Goal: Use online tool/utility: Utilize a website feature to perform a specific function

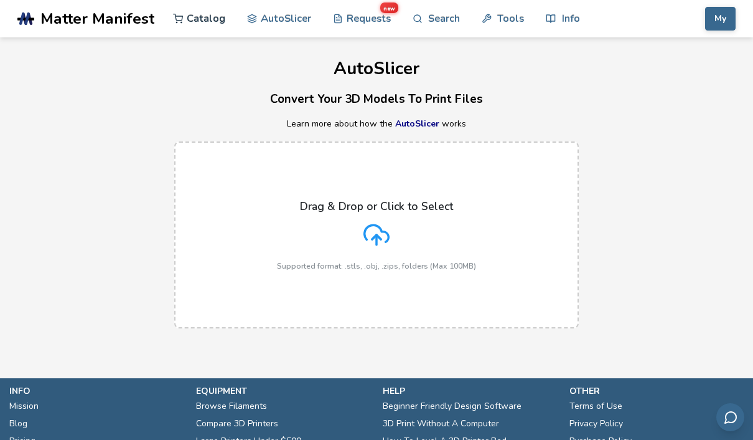
click at [205, 17] on link "Catalog" at bounding box center [199, 18] width 52 height 37
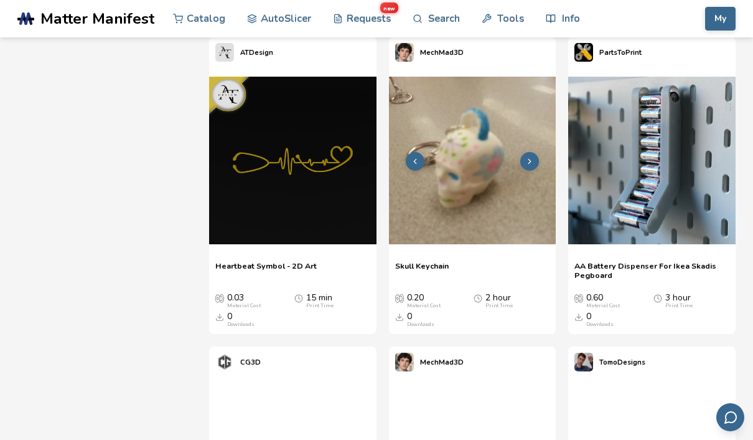
scroll to position [804, 0]
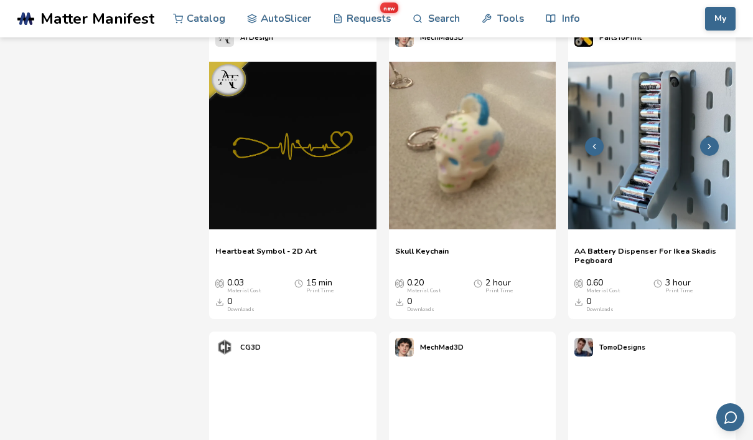
click at [617, 154] on img at bounding box center [651, 145] width 167 height 167
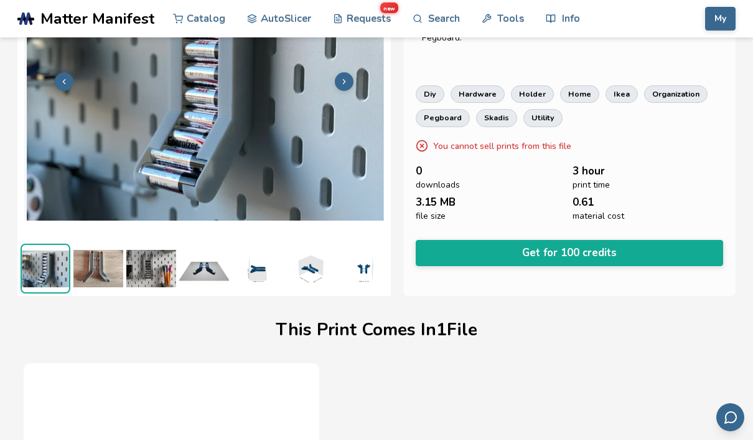
scroll to position [124, 0]
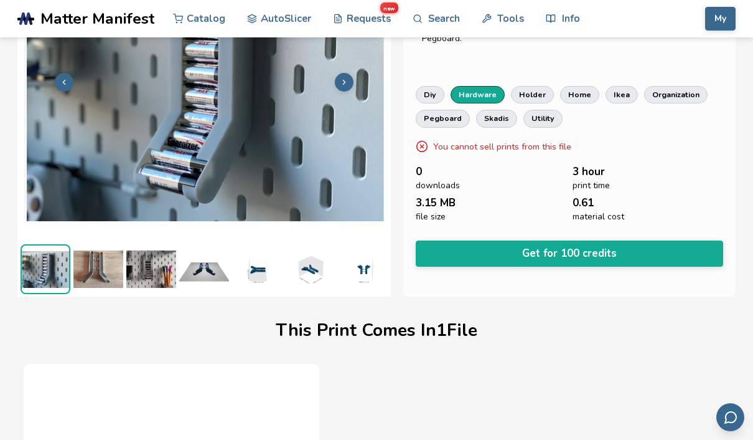
click at [475, 93] on link "hardware" at bounding box center [478, 94] width 54 height 17
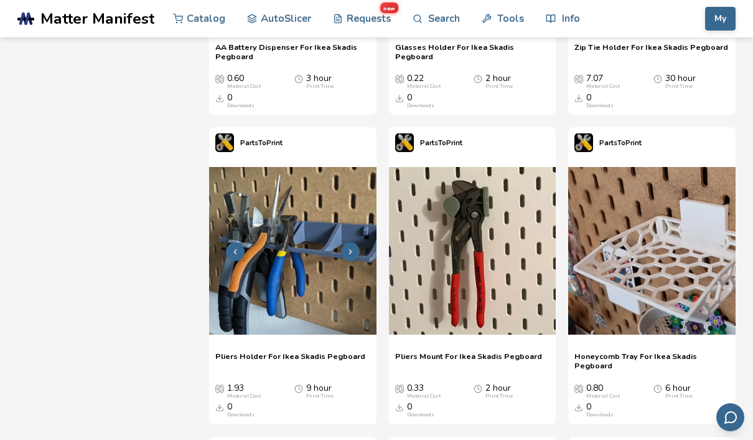
scroll to position [700, 0]
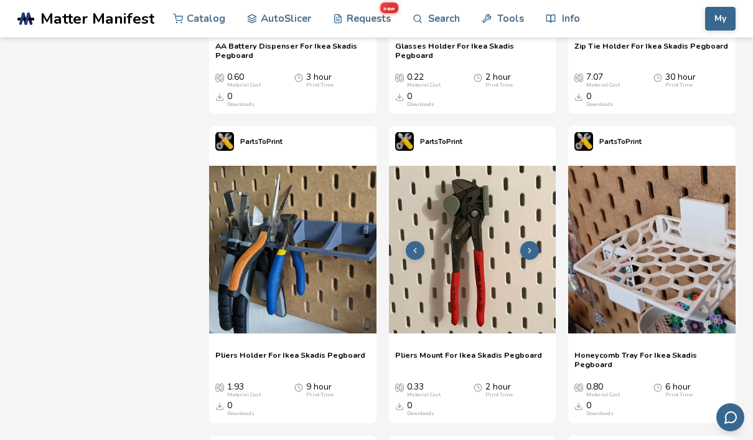
click at [462, 232] on img at bounding box center [472, 249] width 167 height 167
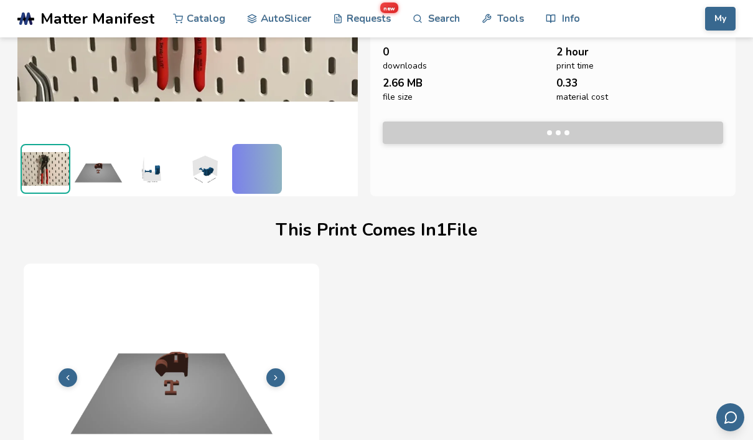
scroll to position [250, 0]
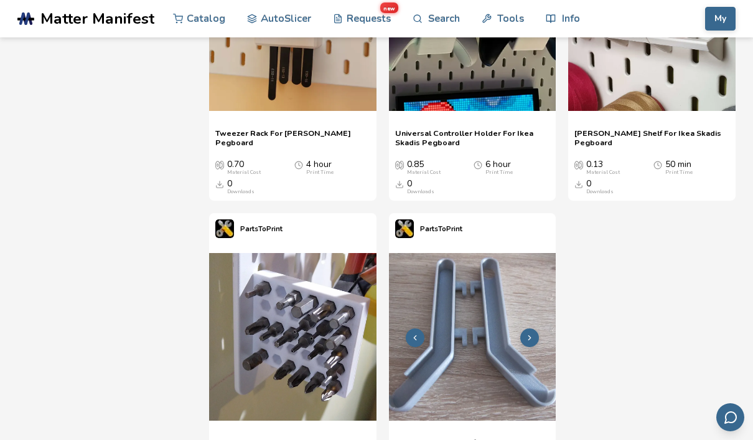
scroll to position [2800, 0]
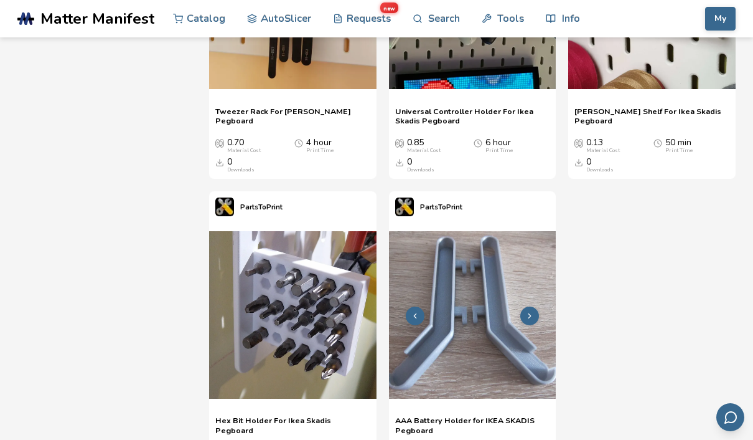
click at [476, 294] on img at bounding box center [472, 314] width 167 height 167
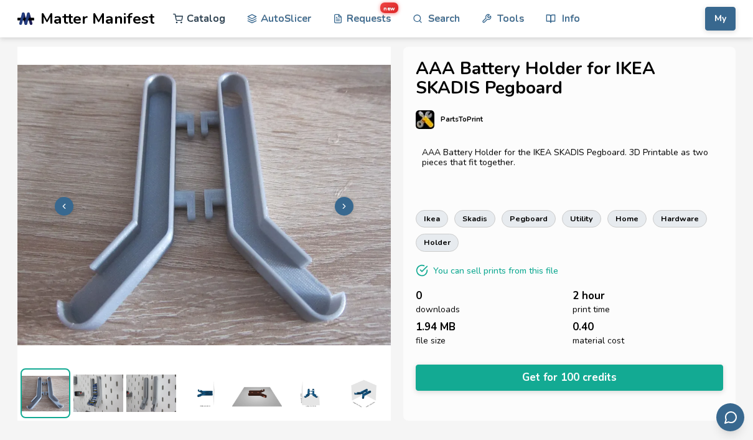
click at [200, 19] on link "Catalog" at bounding box center [199, 18] width 52 height 37
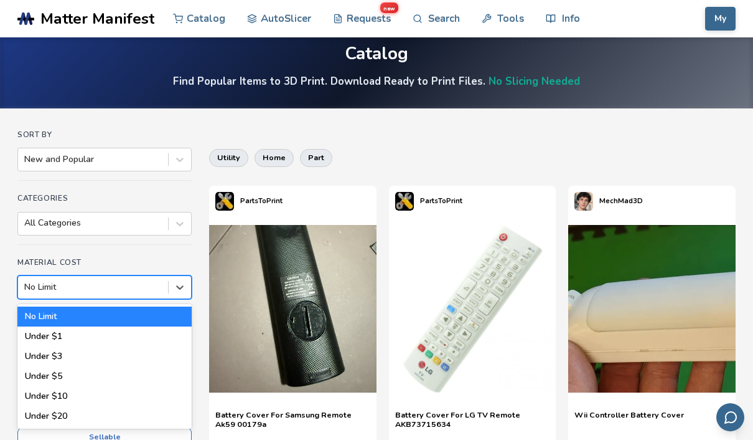
click at [118, 289] on div at bounding box center [93, 287] width 138 height 12
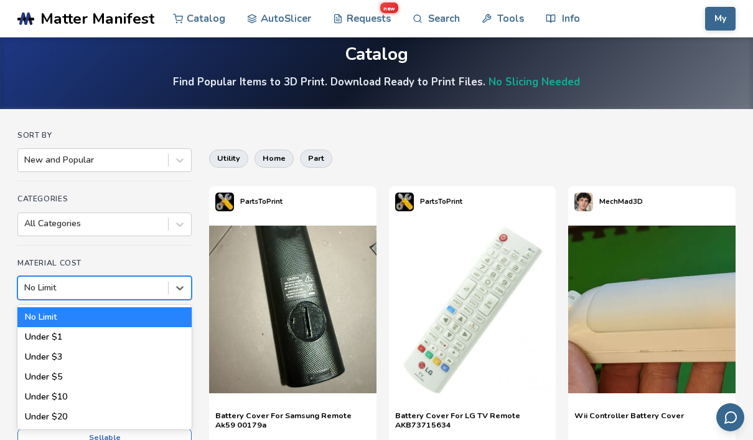
click at [118, 289] on div at bounding box center [93, 287] width 138 height 12
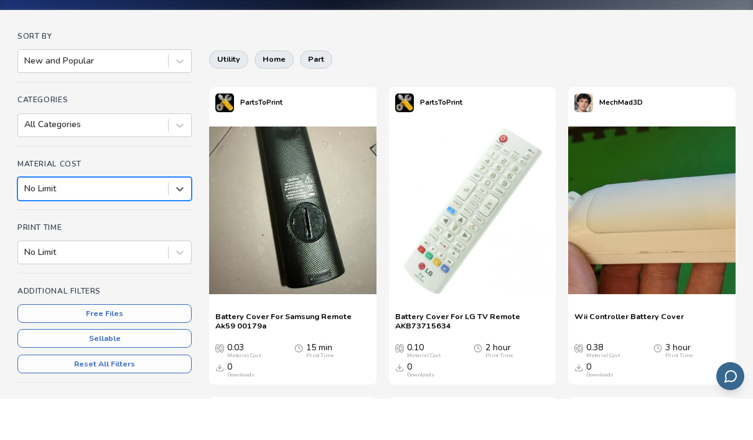
click at [117, 327] on div "Additional Filters Free Files Sellable Reset All Filters" at bounding box center [104, 375] width 174 height 96
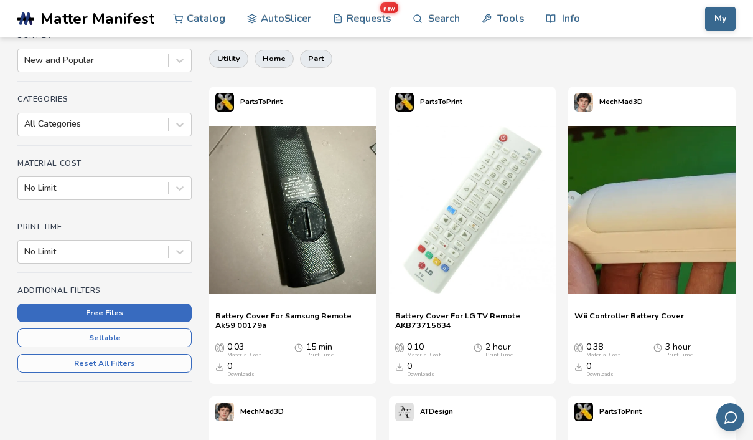
click at [118, 316] on button "Free Files" at bounding box center [104, 312] width 174 height 19
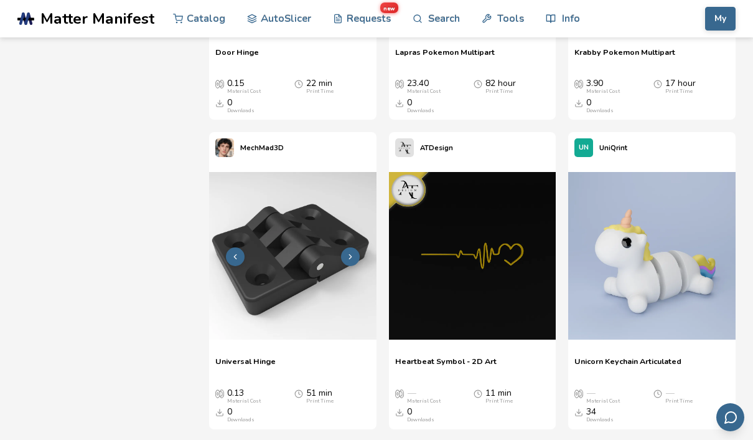
click at [285, 292] on img at bounding box center [292, 255] width 167 height 167
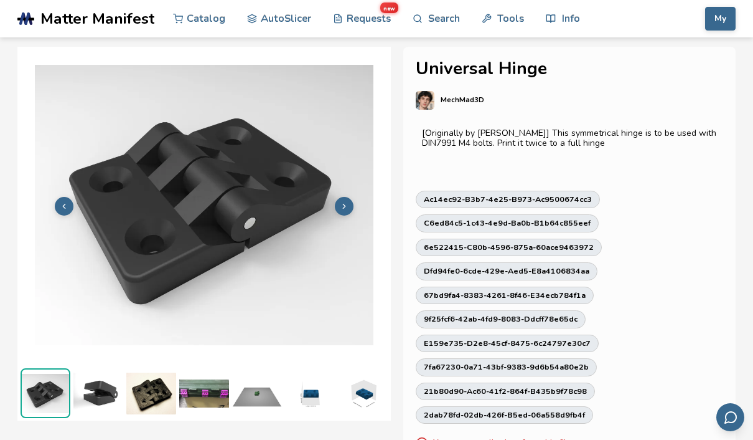
click at [81, 330] on img at bounding box center [204, 205] width 374 height 280
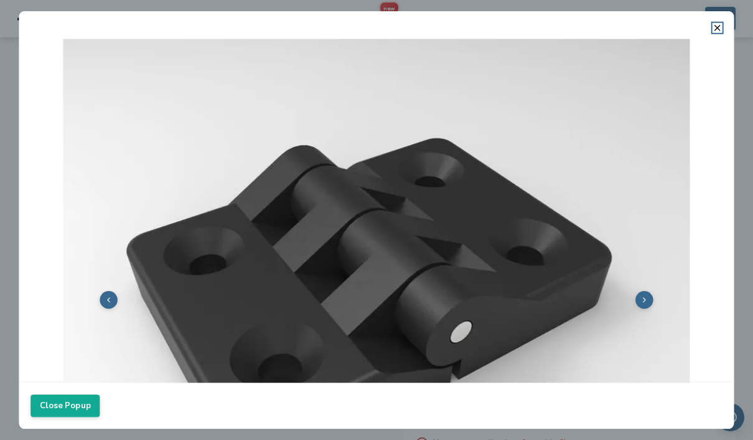
click at [719, 33] on div at bounding box center [377, 208] width 716 height 350
click at [719, 26] on icon at bounding box center [718, 28] width 10 height 10
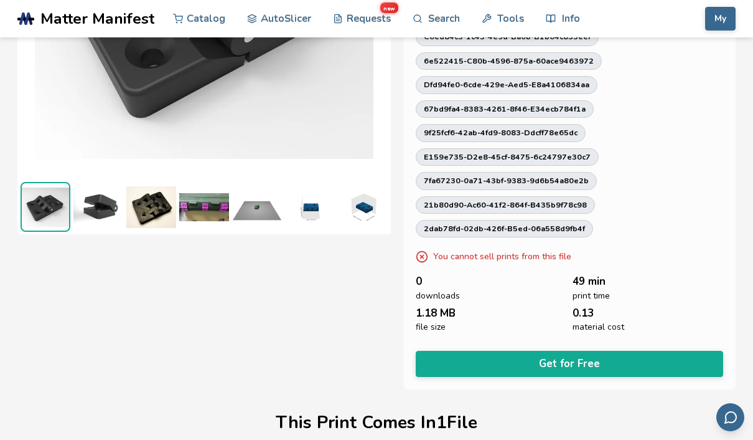
scroll to position [224, 0]
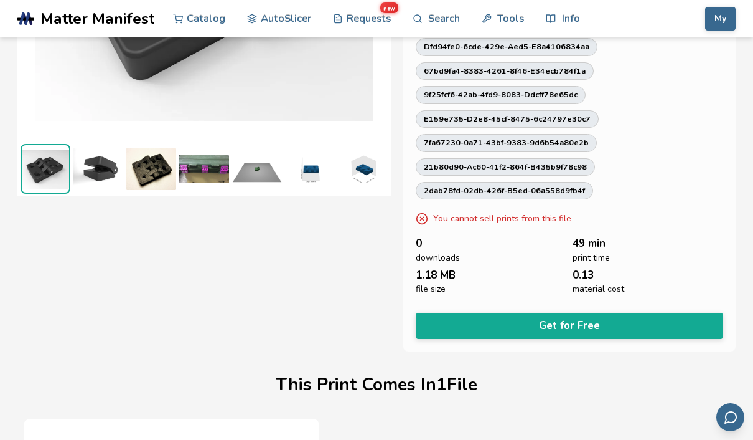
click at [570, 315] on button "Get for Free" at bounding box center [570, 326] width 308 height 26
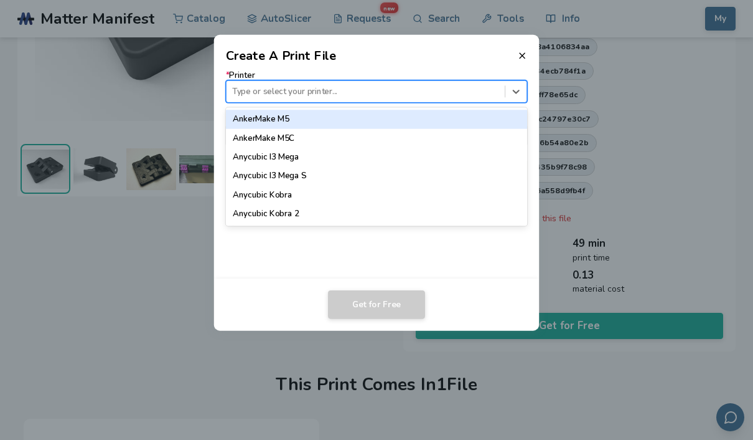
click at [337, 92] on div at bounding box center [365, 91] width 266 height 12
click at [303, 90] on div at bounding box center [365, 91] width 266 height 12
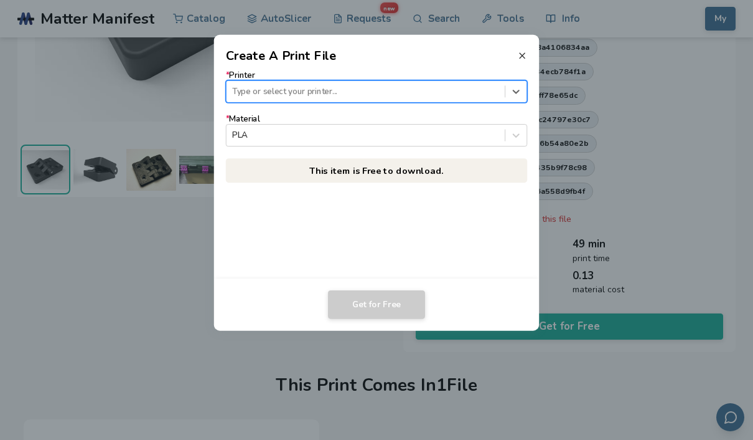
click at [522, 60] on icon at bounding box center [522, 55] width 10 height 10
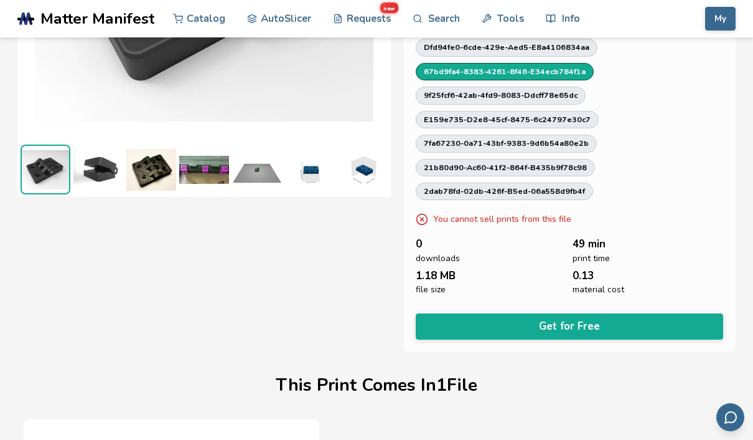
scroll to position [224, 0]
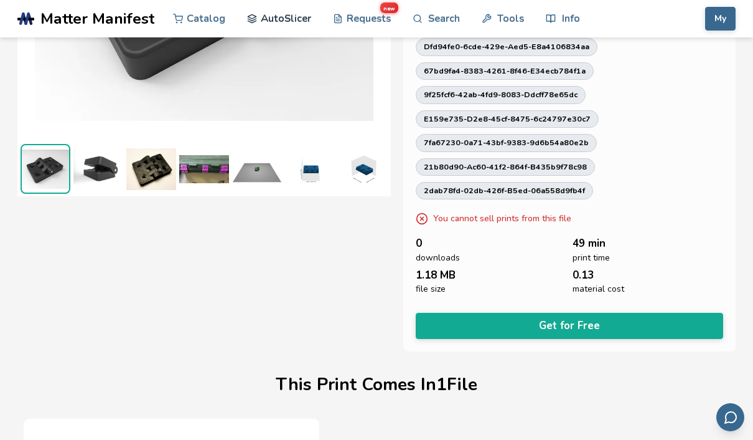
click at [281, 22] on link "AutoSlicer" at bounding box center [279, 18] width 64 height 37
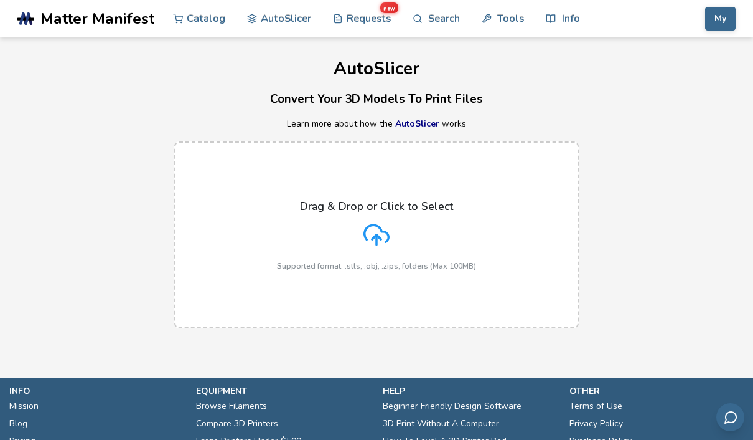
drag, startPoint x: 628, startPoint y: 4, endPoint x: -1, endPoint y: -1, distance: 628.2
click at [0, 0] on html ".cls-1, .cls-2, .cls-3 { stroke-width: 0px; } .cls-2 { fill: #1d1e56; } .cls-3 …" at bounding box center [376, 220] width 753 height 440
click at [375, 225] on icon at bounding box center [377, 233] width 24 height 17
click at [0, 0] on input "Drag & Drop or Click to Select Supported format: .stls, .obj, .zips, folders (M…" at bounding box center [0, 0] width 0 height 0
click at [375, 226] on icon at bounding box center [377, 235] width 26 height 26
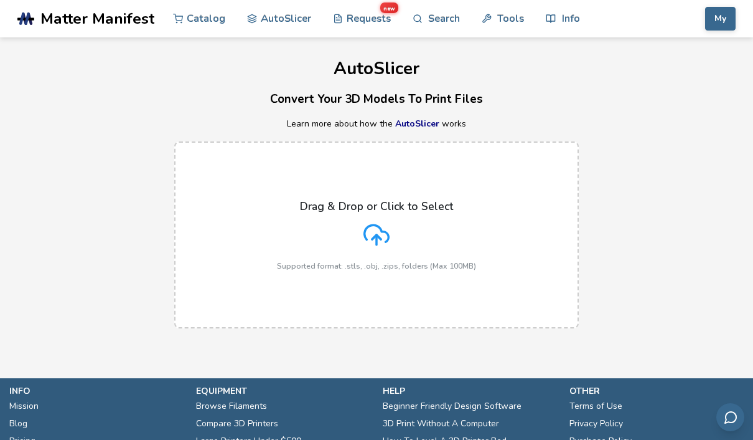
click at [0, 0] on input "Drag & Drop or Click to Select Supported format: .stls, .obj, .zips, folders (M…" at bounding box center [0, 0] width 0 height 0
click at [349, 202] on p "Drag & Drop or Click to Select" at bounding box center [376, 206] width 153 height 12
click at [0, 0] on input "Drag & Drop or Click to Select Supported format: .stls, .obj, .zips, folders (M…" at bounding box center [0, 0] width 0 height 0
click at [390, 211] on p "Drag & Drop or Click to Select" at bounding box center [376, 206] width 153 height 12
click at [0, 0] on input "Drag & Drop or Click to Select Supported format: .stls, .obj, .zips, folders (M…" at bounding box center [0, 0] width 0 height 0
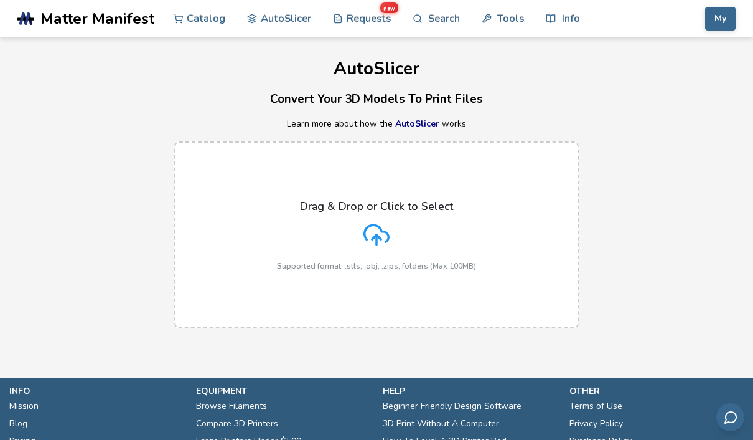
click at [349, 243] on div "Drag & Drop or Click to Select Supported format: .stls, .obj, .zips, folders (M…" at bounding box center [376, 235] width 199 height 70
click at [0, 0] on input "Drag & Drop or Click to Select Supported format: .stls, .obj, .zips, folders (M…" at bounding box center [0, 0] width 0 height 0
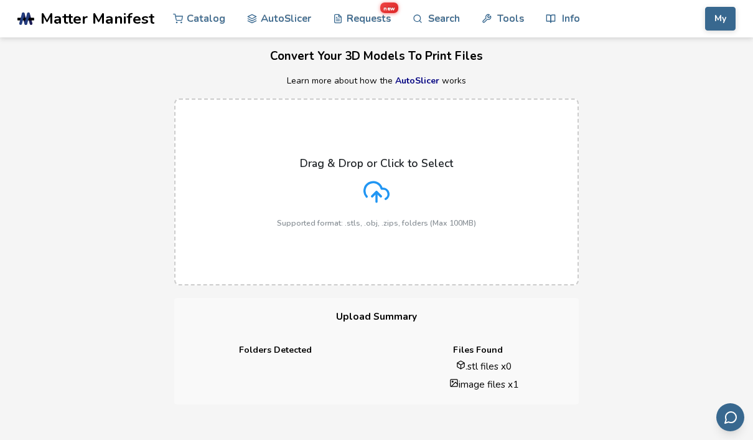
scroll to position [34, 0]
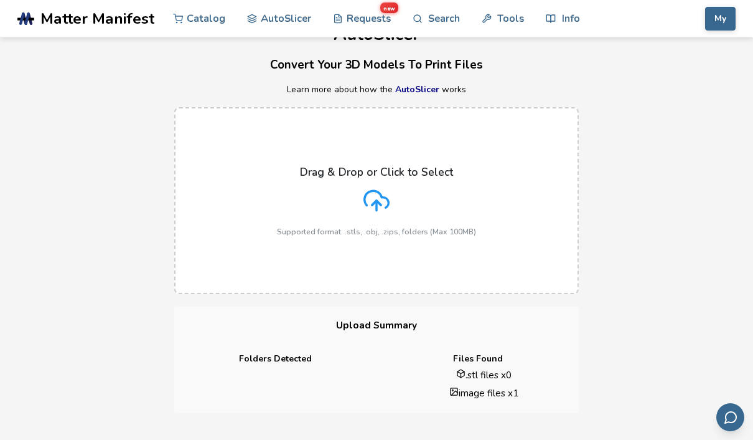
click at [386, 198] on icon at bounding box center [377, 199] width 24 height 17
click at [0, 0] on input "Drag & Drop or Click to Select Supported format: .stls, .obj, .zips, folders (M…" at bounding box center [0, 0] width 0 height 0
click at [394, 182] on div "Drag & Drop or Click to Select Supported format: .stls, .obj, .zips, folders (M…" at bounding box center [376, 201] width 199 height 70
click at [0, 0] on input "Drag & Drop or Click to Select Supported format: .stls, .obj, .zips, folders (M…" at bounding box center [0, 0] width 0 height 0
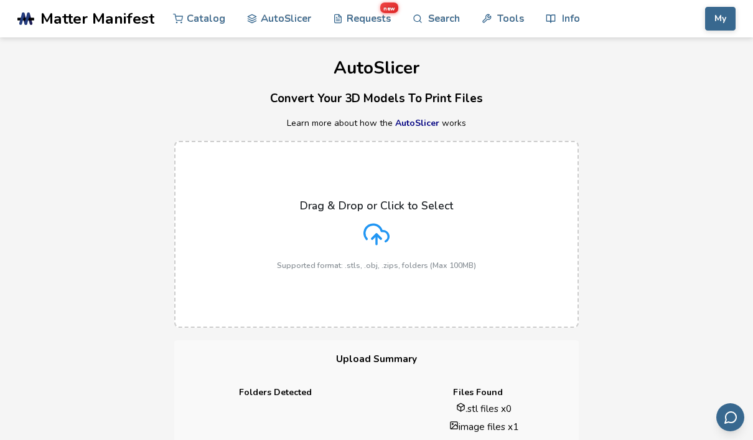
scroll to position [0, 0]
drag, startPoint x: 714, startPoint y: 2, endPoint x: -1, endPoint y: -1, distance: 714.7
click at [0, 0] on html ".cls-1, .cls-2, .cls-3 { stroke-width: 0px; } .cls-2 { fill: #1d1e56; } .cls-3 …" at bounding box center [376, 220] width 753 height 440
click at [464, 200] on div "Drag & Drop or Click to Select Supported format: .stls, .obj, .zips, folders (M…" at bounding box center [376, 235] width 199 height 70
click at [0, 0] on input "Drag & Drop or Click to Select Supported format: .stls, .obj, .zips, folders (M…" at bounding box center [0, 0] width 0 height 0
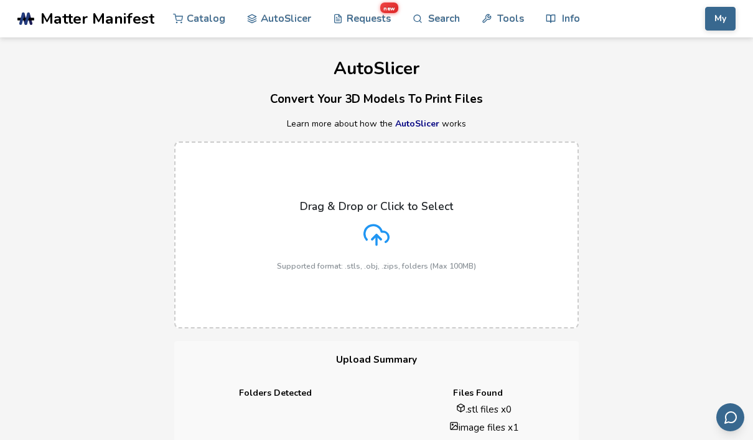
click at [372, 230] on icon at bounding box center [377, 235] width 26 height 26
click at [0, 0] on input "Drag & Drop or Click to Select Supported format: .stls, .obj, .zips, folders (M…" at bounding box center [0, 0] width 0 height 0
click at [1, 113] on div "AutoSlicer Convert Your 3D Models To Print Files Learn more about how the AutoS…" at bounding box center [376, 242] width 753 height 410
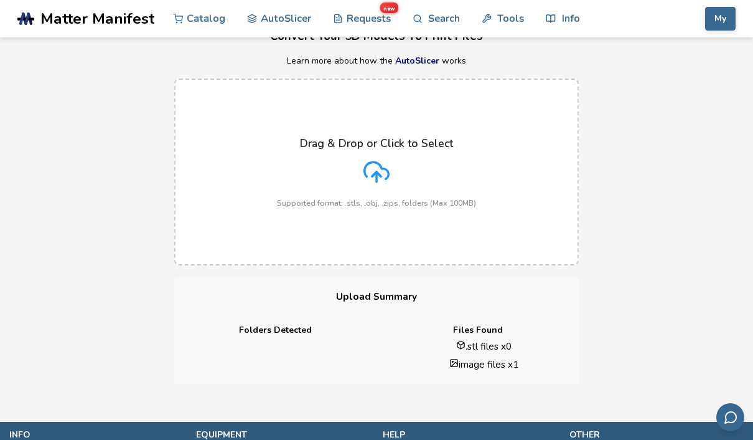
scroll to position [62, 0]
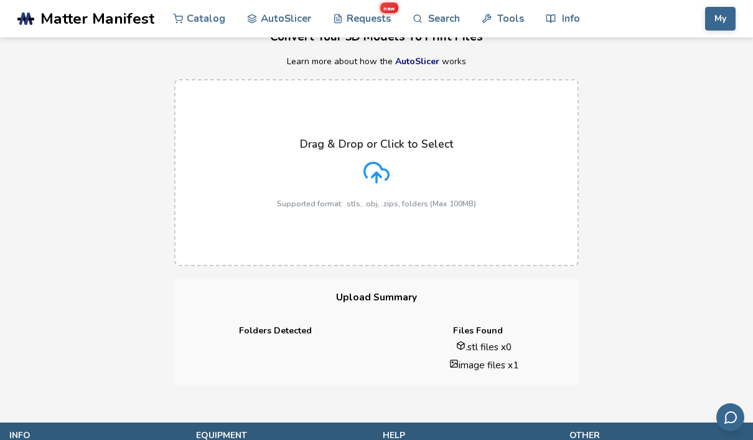
click at [383, 159] on icon at bounding box center [377, 172] width 26 height 26
click at [0, 0] on input "Drag & Drop or Click to Select Supported format: .stls, .obj, .zips, folders (M…" at bounding box center [0, 0] width 0 height 0
click at [412, 63] on link "AutoSlicer" at bounding box center [417, 61] width 44 height 12
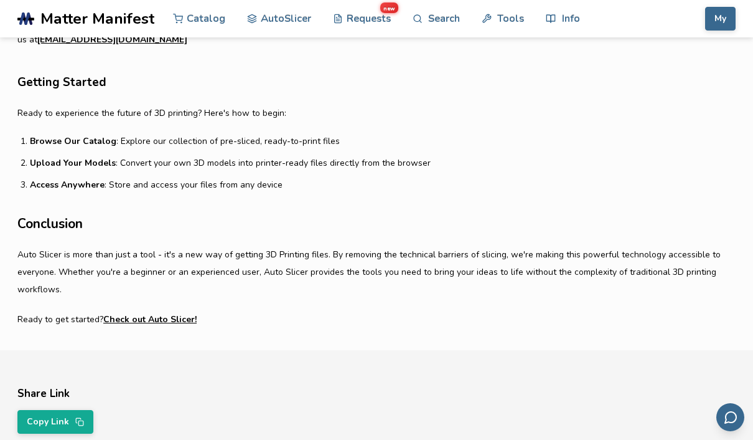
scroll to position [941, 0]
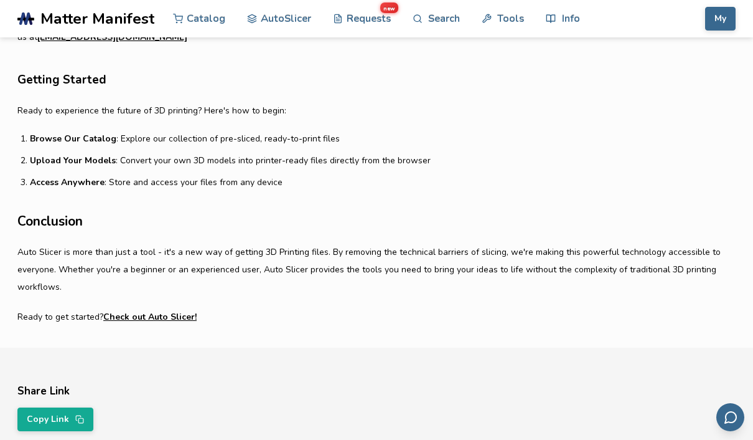
click at [167, 311] on link "Check out Auto Slicer!" at bounding box center [149, 316] width 93 height 17
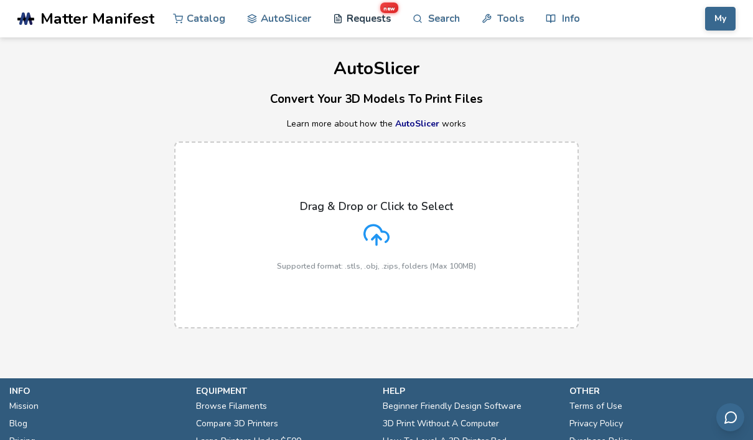
click at [341, 22] on icon at bounding box center [338, 18] width 7 height 9
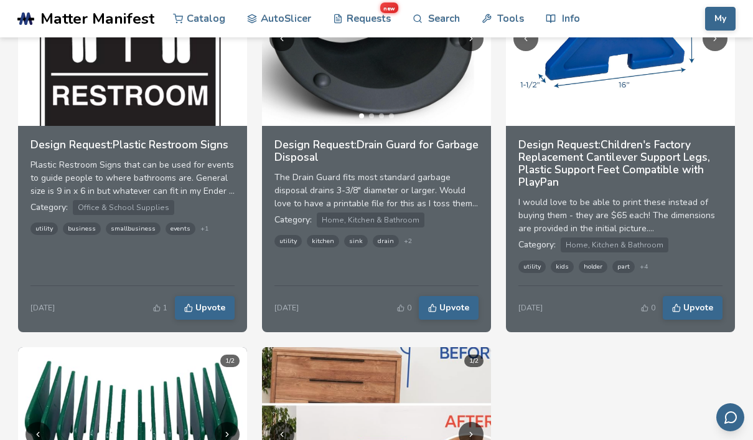
scroll to position [1449, 0]
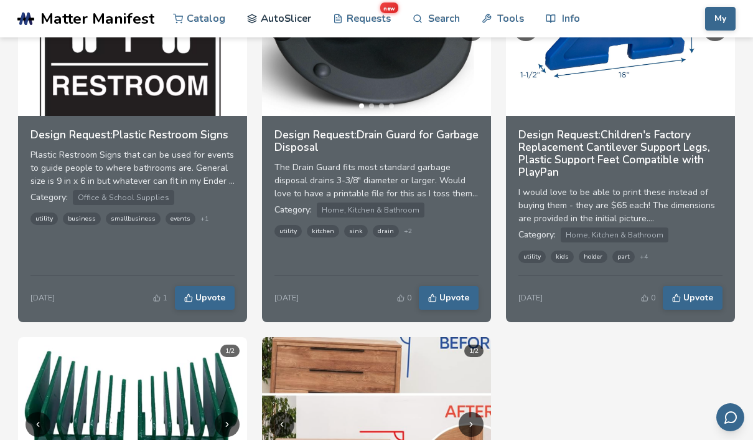
click at [301, 16] on link "AutoSlicer" at bounding box center [279, 18] width 64 height 37
